Goal: Find specific page/section: Find specific page/section

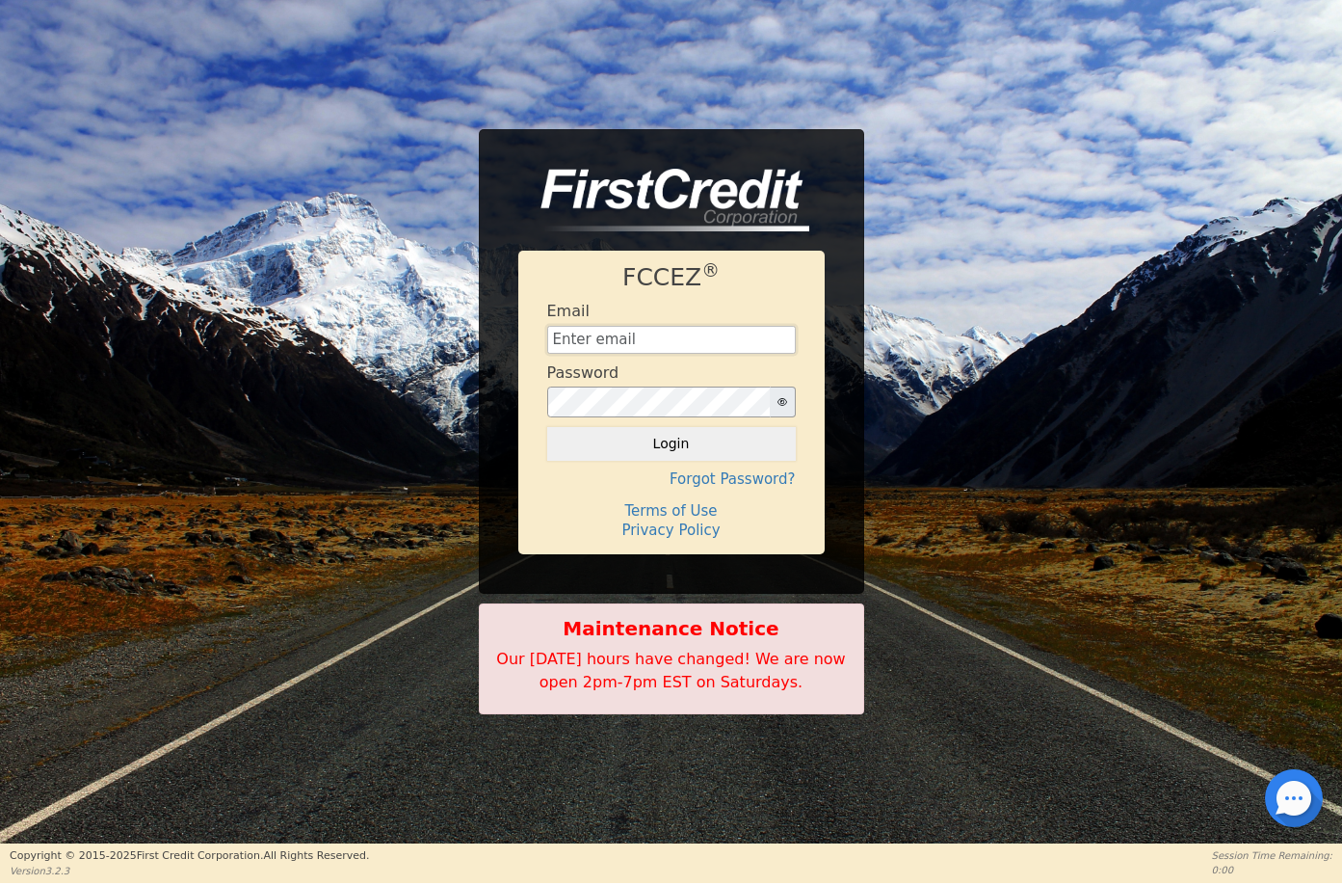
click at [601, 332] on input "text" at bounding box center [671, 340] width 249 height 29
click at [636, 346] on input "text" at bounding box center [671, 340] width 249 height 29
click at [674, 333] on input "text" at bounding box center [671, 340] width 249 height 29
type input "[PERSON_NAME][EMAIL_ADDRESS][DOMAIN_NAME]"
click at [699, 434] on button "Login" at bounding box center [671, 443] width 249 height 33
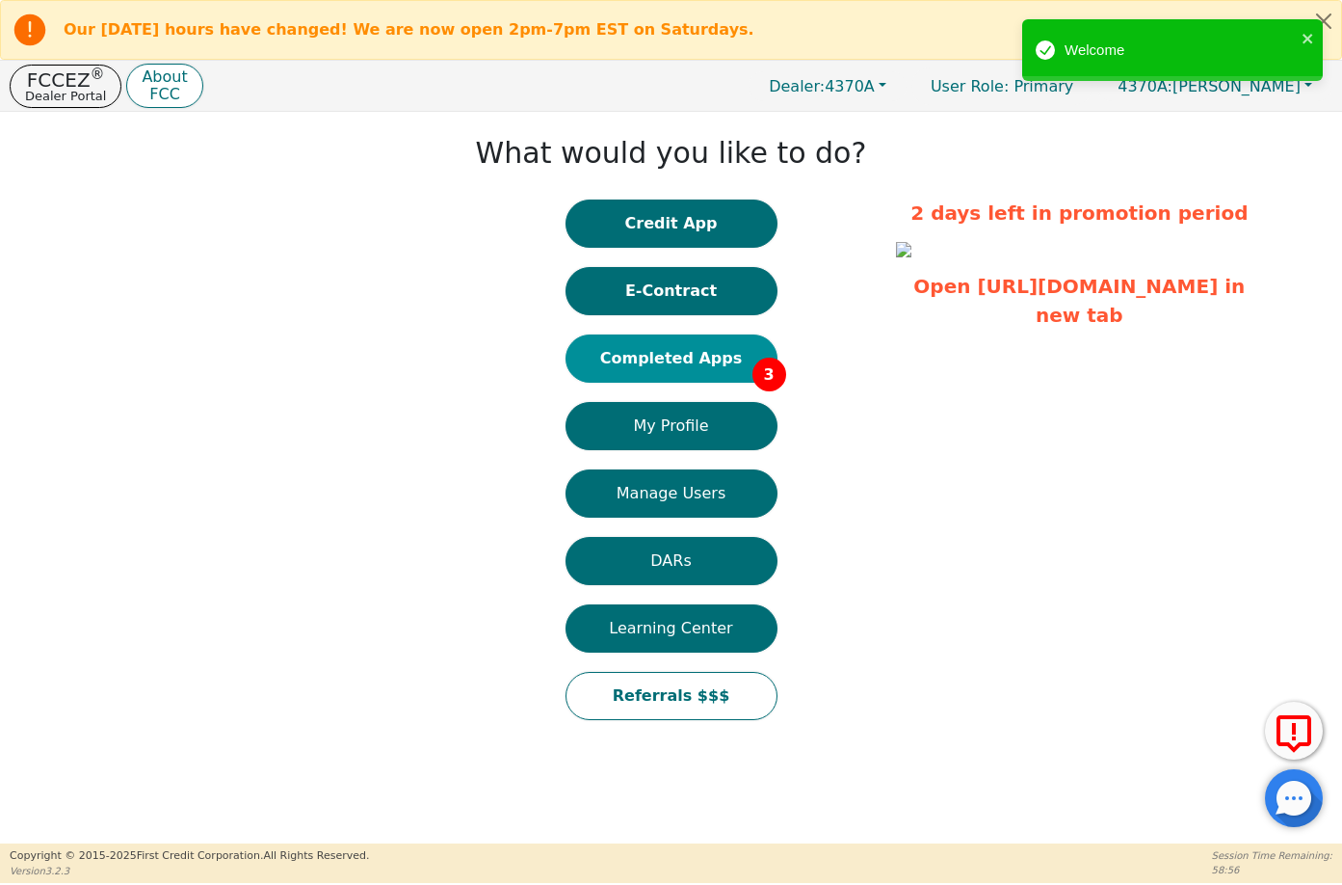
click at [653, 364] on button "Completed Apps 3" at bounding box center [672, 358] width 212 height 48
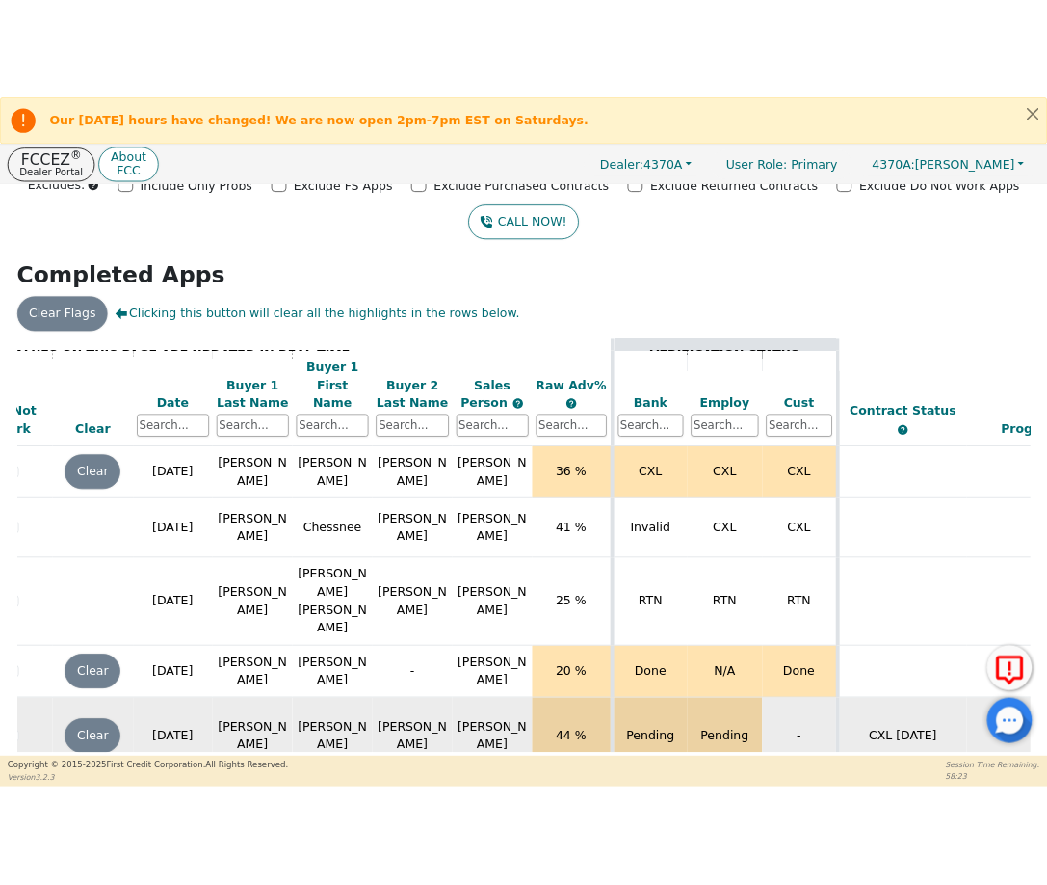
scroll to position [29, 0]
